Goal: Task Accomplishment & Management: Use online tool/utility

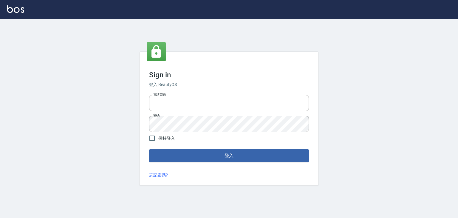
type input "6430581"
click at [171, 138] on span "保持登入" at bounding box center [166, 138] width 17 height 6
click at [158, 138] on input "保持登入" at bounding box center [152, 138] width 13 height 13
checkbox input "true"
click at [176, 155] on button "登入" at bounding box center [229, 155] width 160 height 13
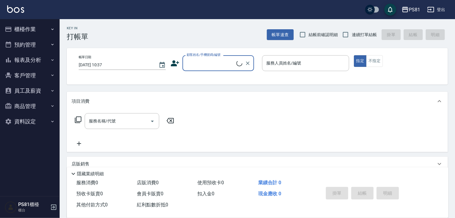
click at [31, 32] on button "櫃檯作業" at bounding box center [29, 29] width 55 height 16
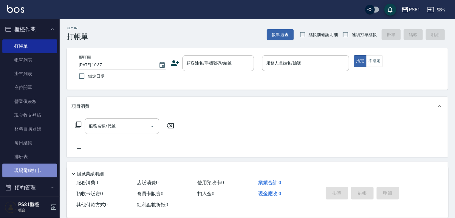
click at [38, 175] on link "現場電腦打卡" at bounding box center [29, 171] width 55 height 14
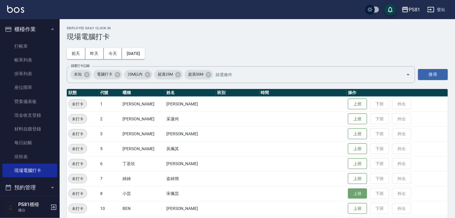
click at [356, 194] on button "上班" at bounding box center [357, 193] width 19 height 10
drag, startPoint x: 356, startPoint y: 194, endPoint x: 0, endPoint y: 159, distance: 357.4
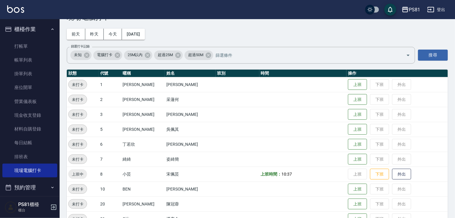
scroll to position [30, 0]
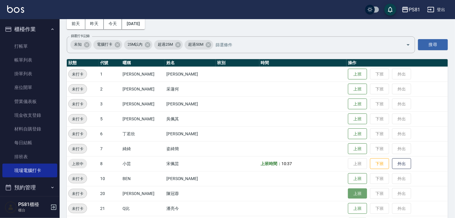
click at [348, 192] on button "上班" at bounding box center [357, 193] width 19 height 10
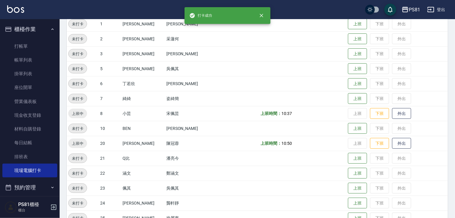
scroll to position [90, 0]
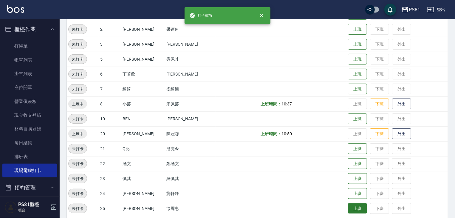
click at [348, 204] on button "上班" at bounding box center [357, 208] width 19 height 10
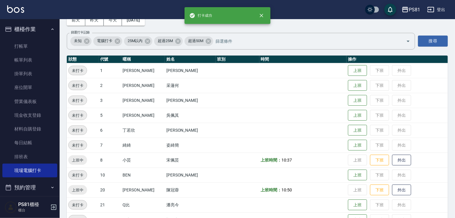
scroll to position [0, 0]
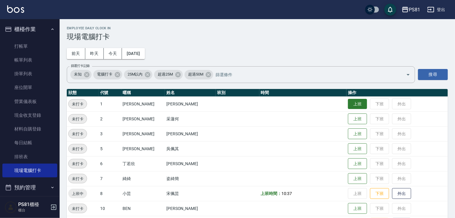
click at [355, 102] on button "上班" at bounding box center [357, 104] width 19 height 10
